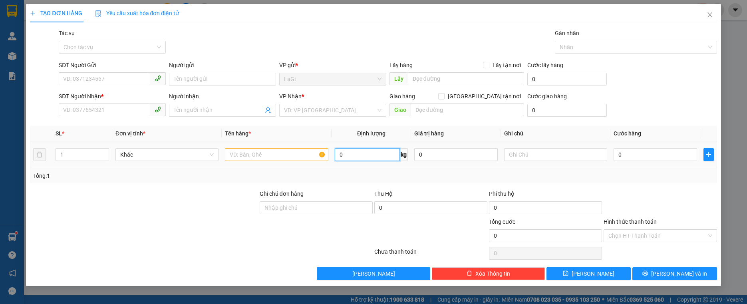
click at [364, 156] on input "0" at bounding box center [367, 154] width 65 height 13
type input "22.25"
click at [101, 75] on input "SĐT Người Gửi" at bounding box center [104, 78] width 91 height 13
click at [128, 71] on div "SĐT Người Gửi" at bounding box center [112, 67] width 107 height 12
click at [116, 79] on input "SĐT Người Gửi" at bounding box center [104, 78] width 91 height 13
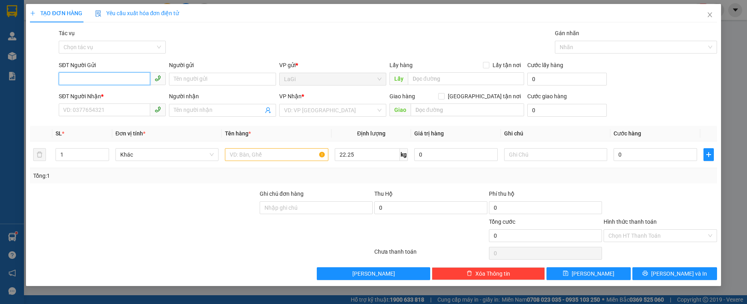
click at [116, 79] on input "SĐT Người Gửi" at bounding box center [104, 78] width 91 height 13
type input "0938918349"
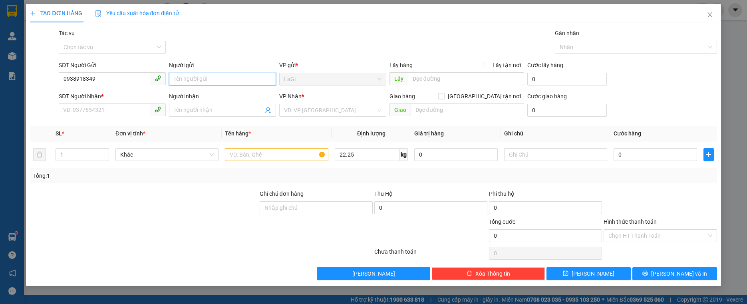
click at [192, 77] on input "Người gửi" at bounding box center [222, 79] width 107 height 13
type input "[PERSON_NAME]"
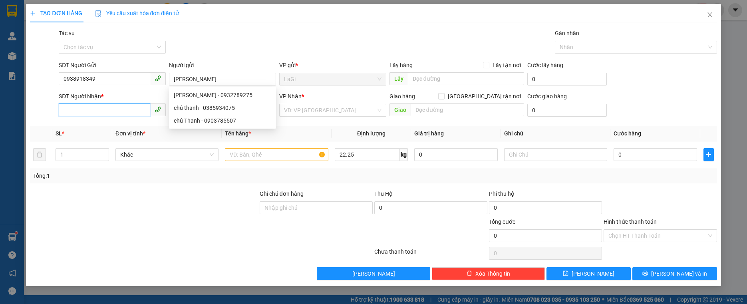
click at [133, 112] on input "SĐT Người Nhận *" at bounding box center [104, 109] width 91 height 13
type input "0983024834"
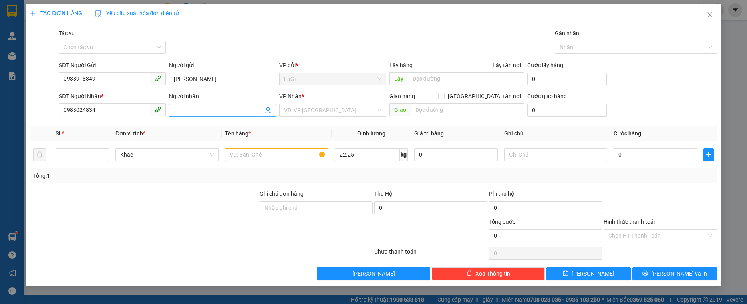
click at [190, 108] on input "Người nhận" at bounding box center [218, 110] width 89 height 9
type input "D"
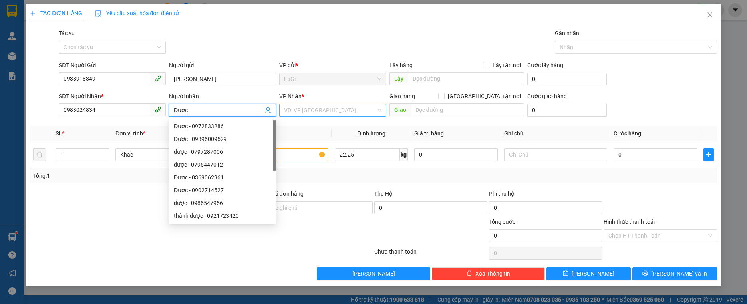
type input "Được"
click at [295, 109] on input "search" at bounding box center [330, 110] width 92 height 12
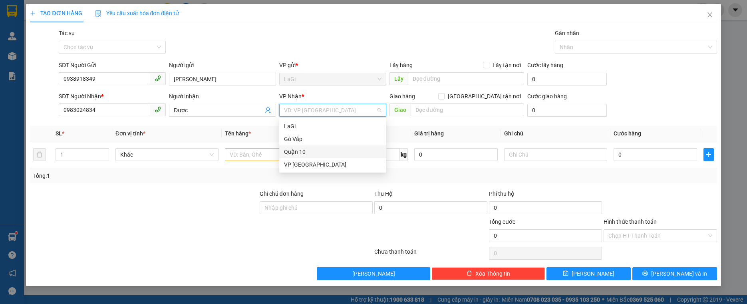
click at [299, 149] on div "Quận 10" at bounding box center [332, 151] width 97 height 9
click at [262, 155] on input "text" at bounding box center [276, 154] width 103 height 13
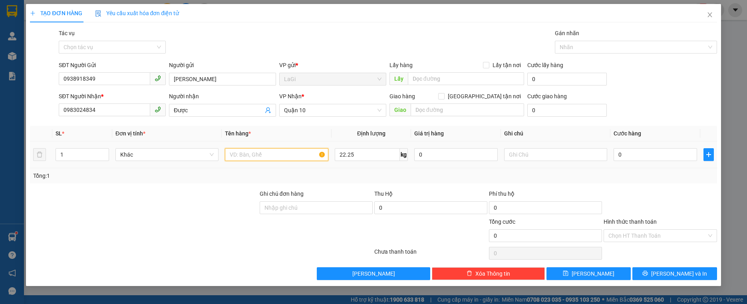
click at [262, 155] on input "text" at bounding box center [276, 154] width 103 height 13
type input "T - hải sản"
click at [636, 157] on input "0" at bounding box center [654, 154] width 83 height 13
type input "6"
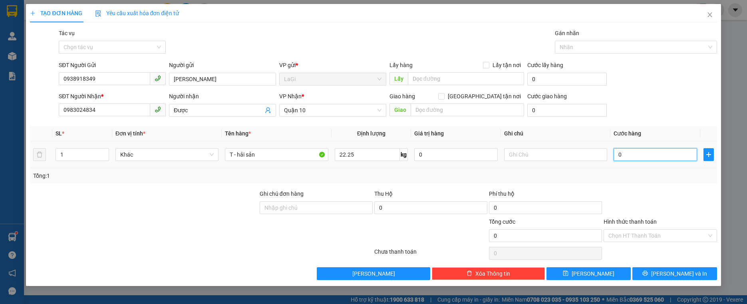
type input "6"
type input "60"
click at [626, 199] on div at bounding box center [659, 203] width 115 height 28
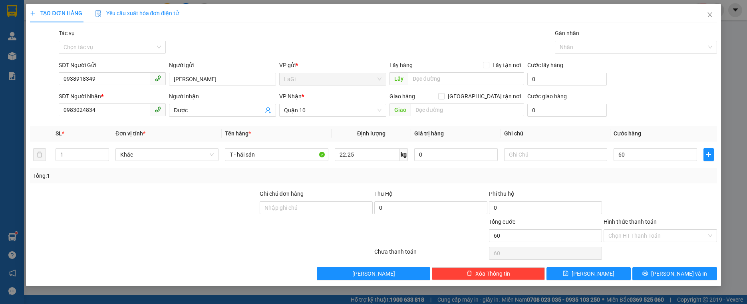
type input "60.000"
click at [638, 230] on input "Hình thức thanh toán" at bounding box center [657, 236] width 98 height 12
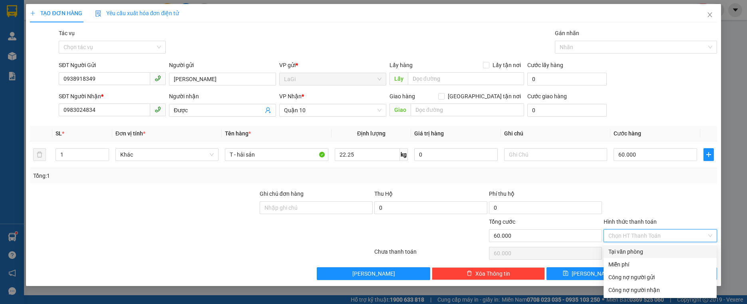
click at [639, 257] on div "Tại văn phòng" at bounding box center [659, 251] width 113 height 13
type input "0"
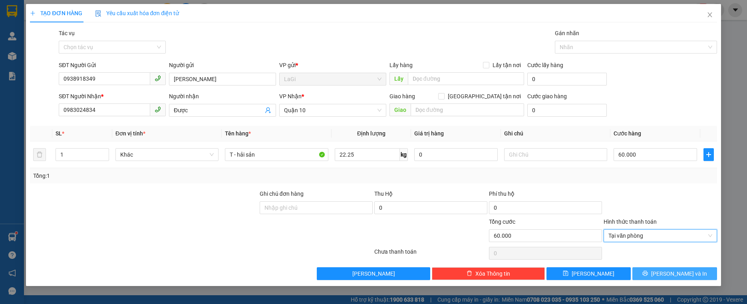
click at [667, 269] on button "[PERSON_NAME] và In" at bounding box center [674, 273] width 84 height 13
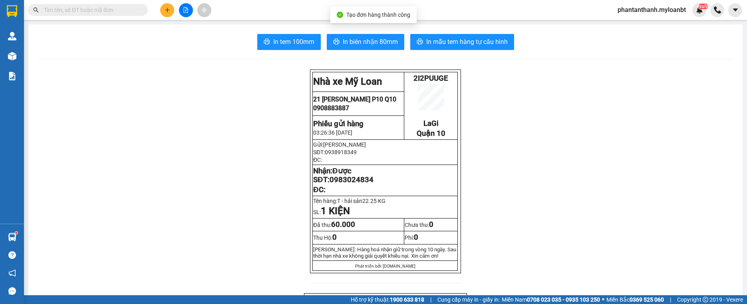
click at [471, 41] on span "In mẫu tem hàng tự cấu hình" at bounding box center [466, 42] width 81 height 10
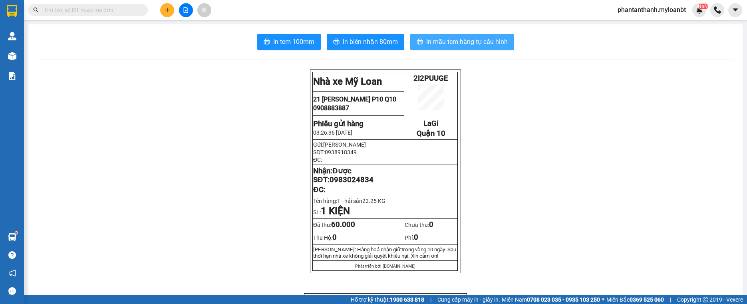
click at [504, 48] on button "In mẫu tem hàng tự cấu hình" at bounding box center [462, 42] width 104 height 16
